Goal: Task Accomplishment & Management: Complete application form

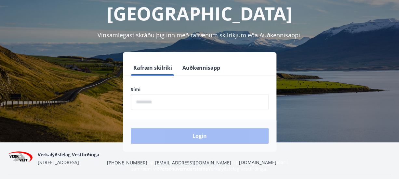
scroll to position [65, 0]
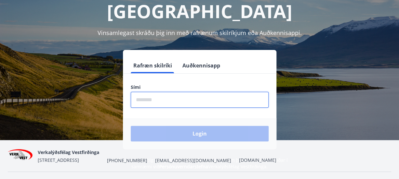
click at [154, 92] on input "phone" at bounding box center [200, 100] width 138 height 16
type input "********"
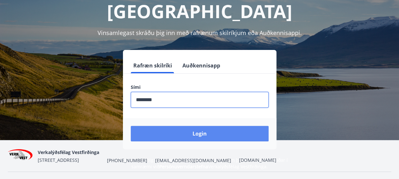
click at [198, 126] on button "Login" at bounding box center [200, 134] width 138 height 16
